Goal: Use online tool/utility: Use online tool/utility

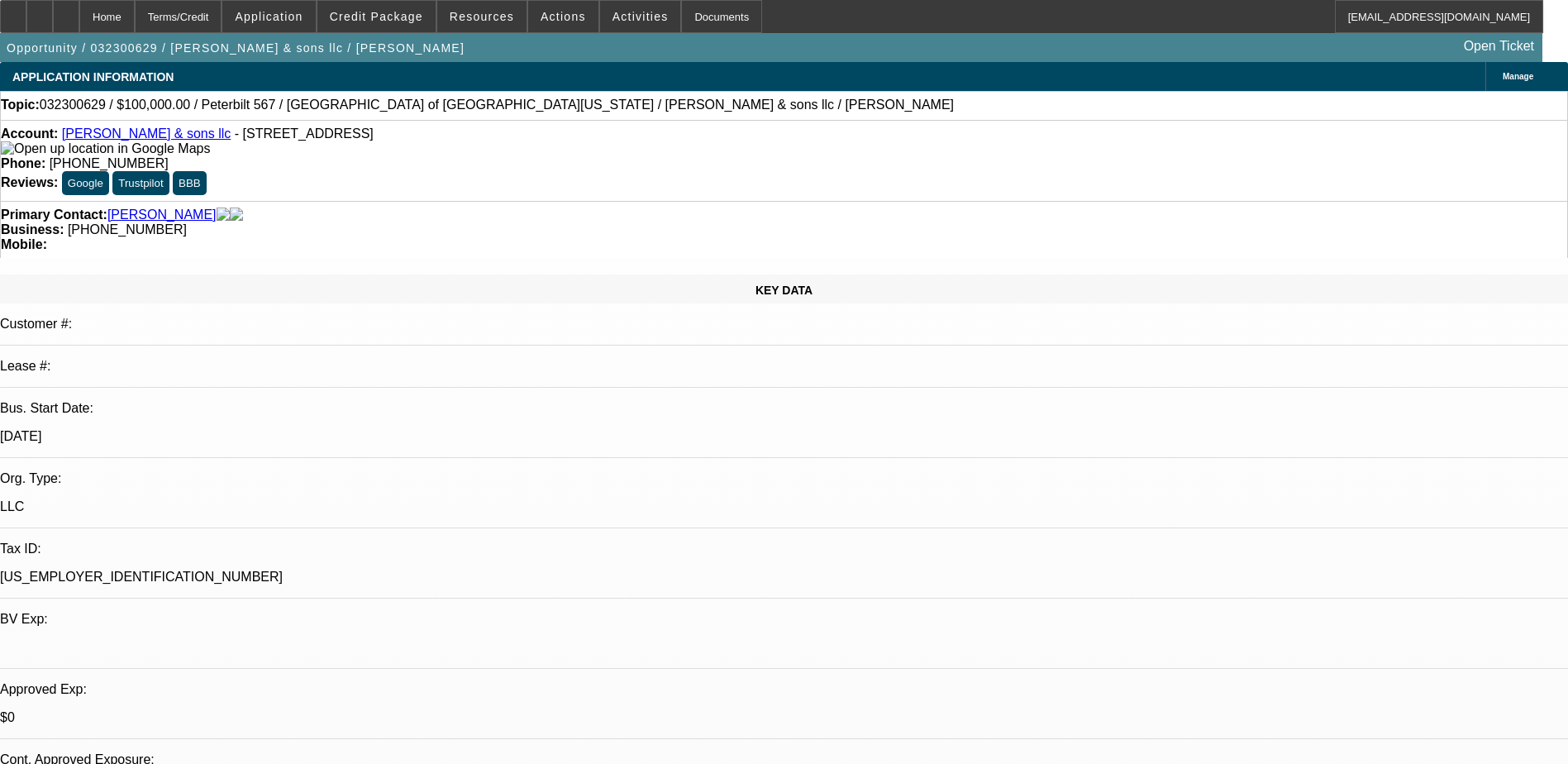
select select "0"
select select "2"
select select "0.1"
select select "4"
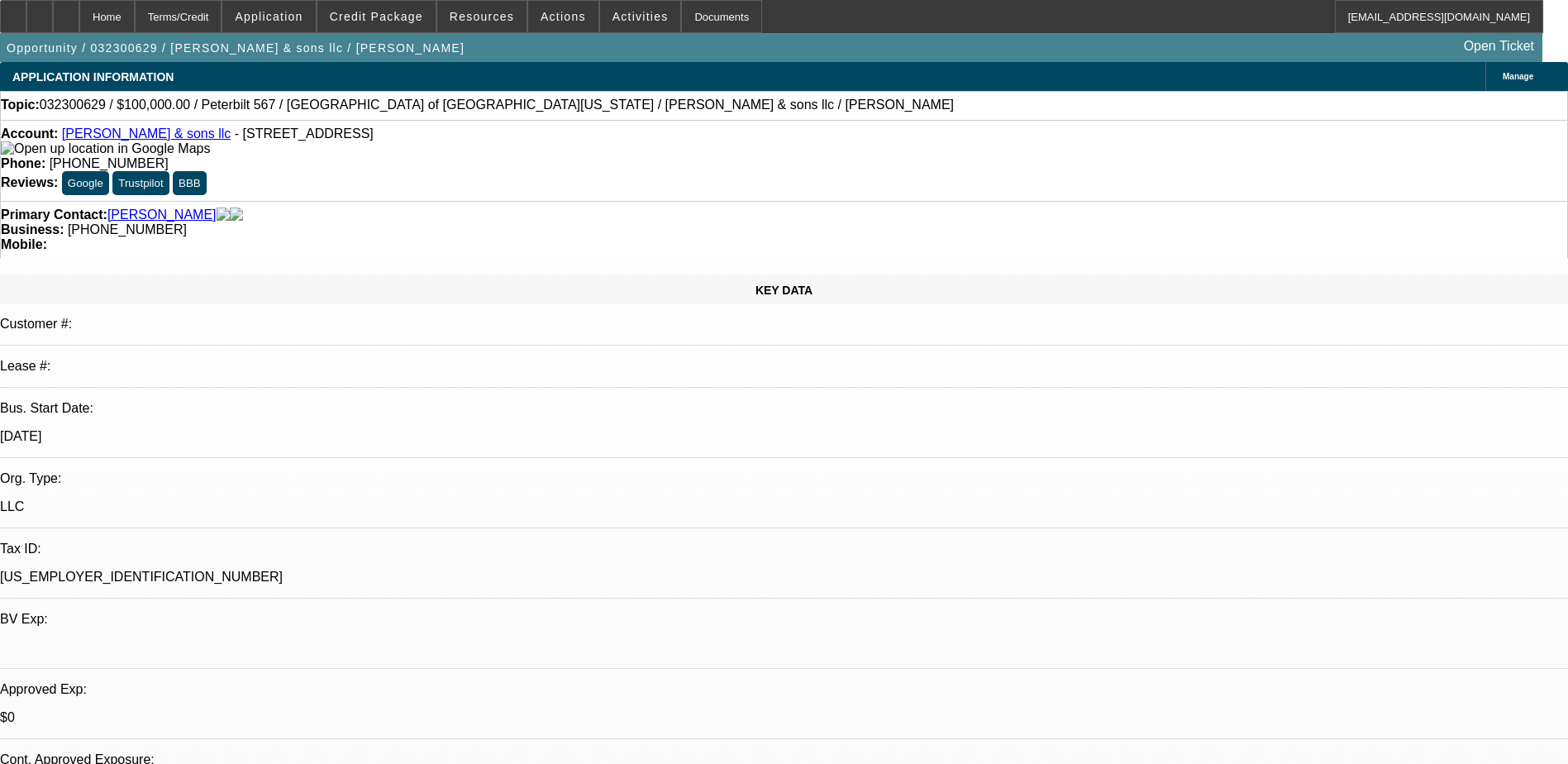
select select "0"
select select "2"
select select "0.1"
select select "4"
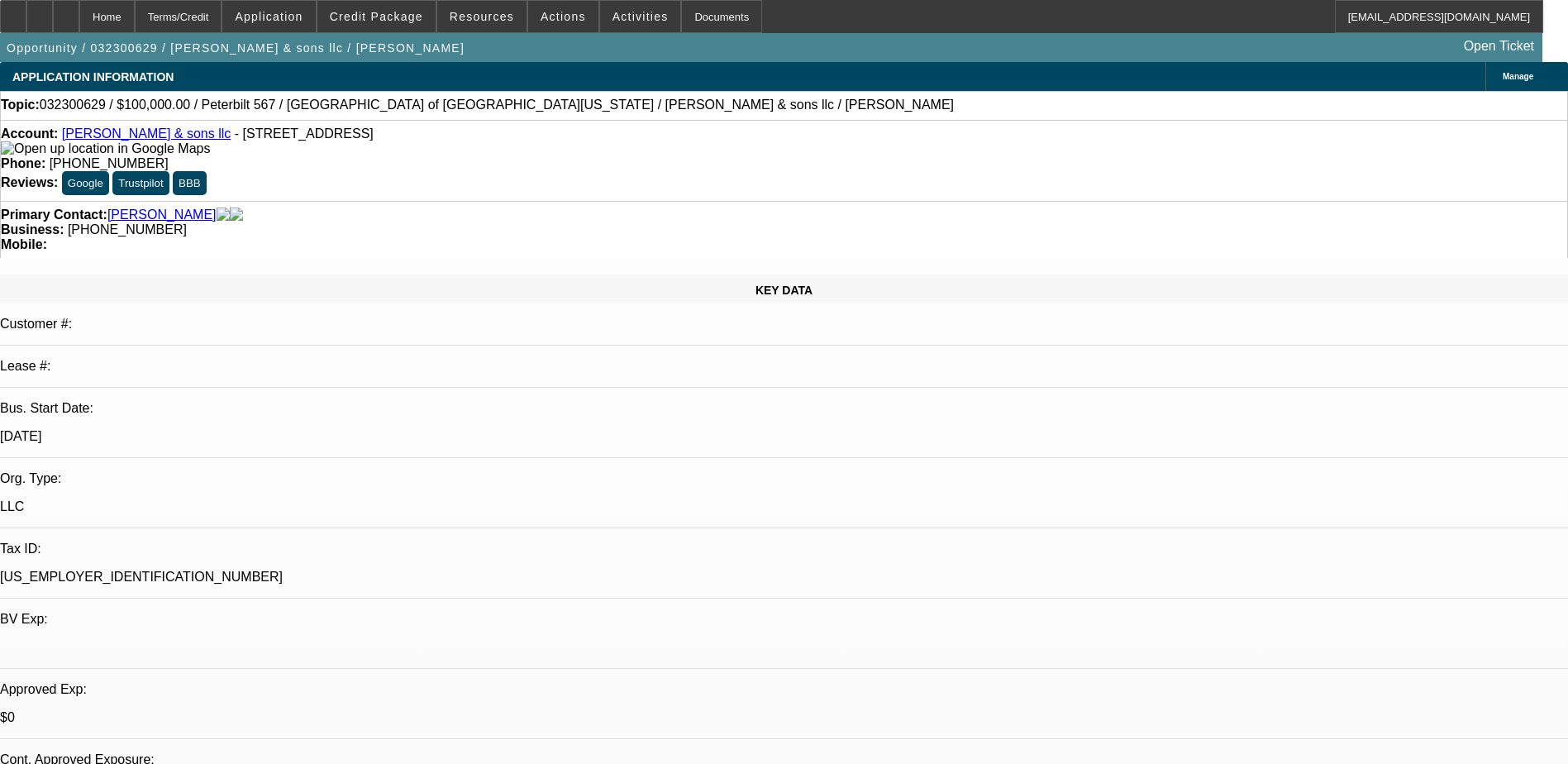
select select "0"
select select "2"
select select "0"
select select "6"
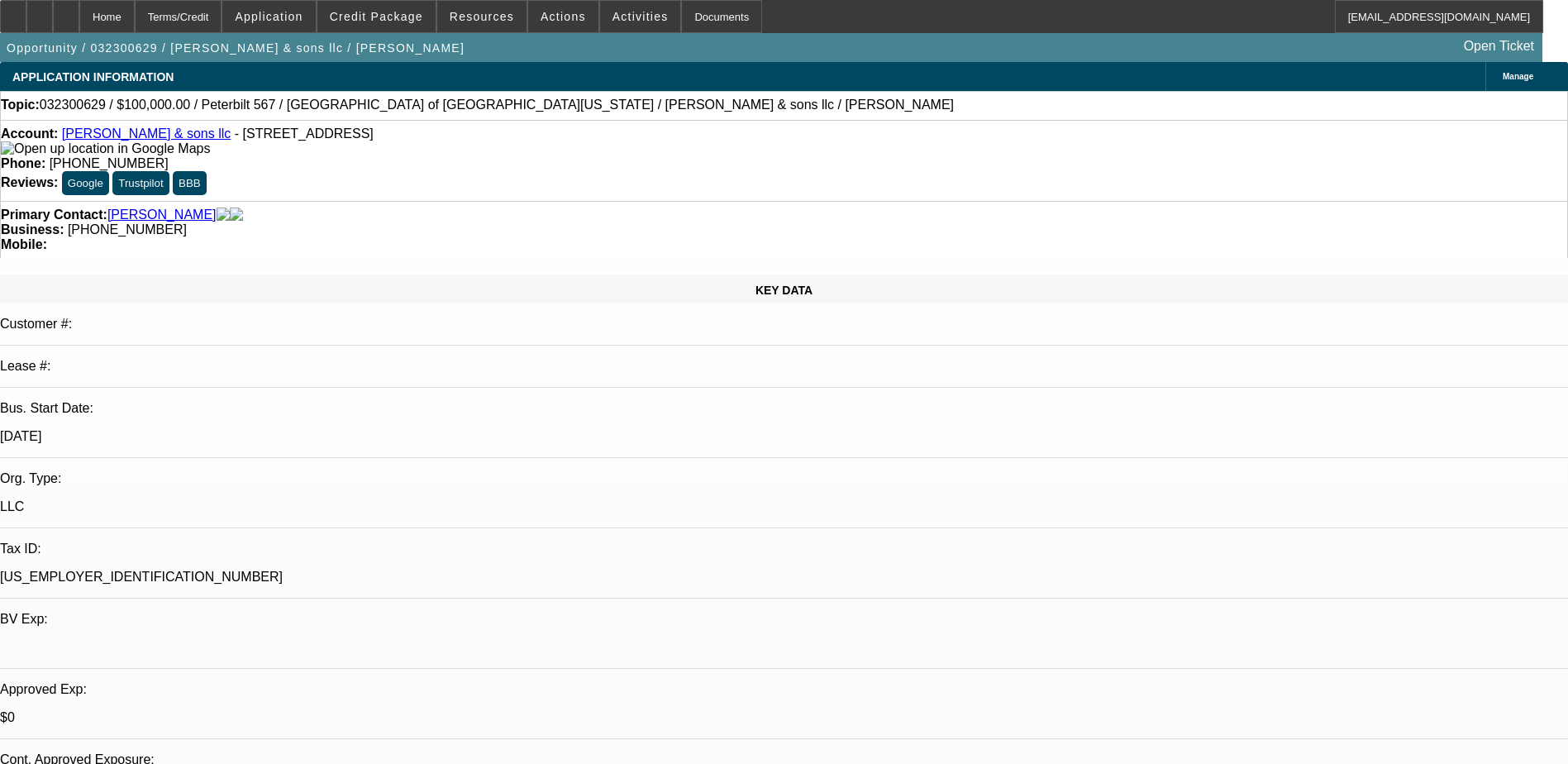
select select "0"
select select "2"
select select "0.1"
select select "4"
